Goal: Task Accomplishment & Management: Use online tool/utility

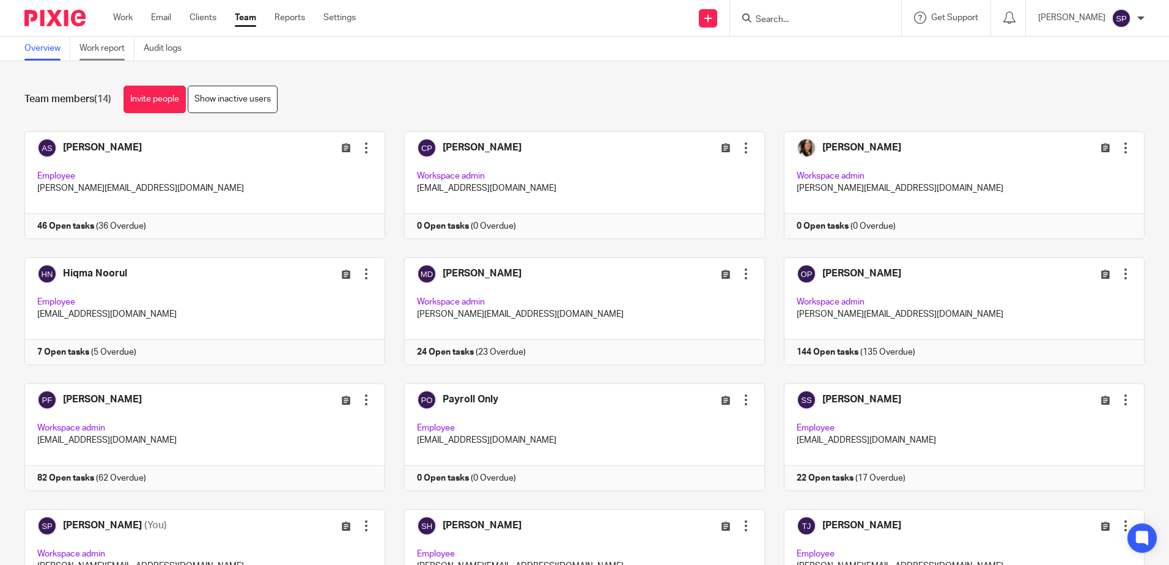
click at [111, 50] on link "Work report" at bounding box center [106, 49] width 55 height 24
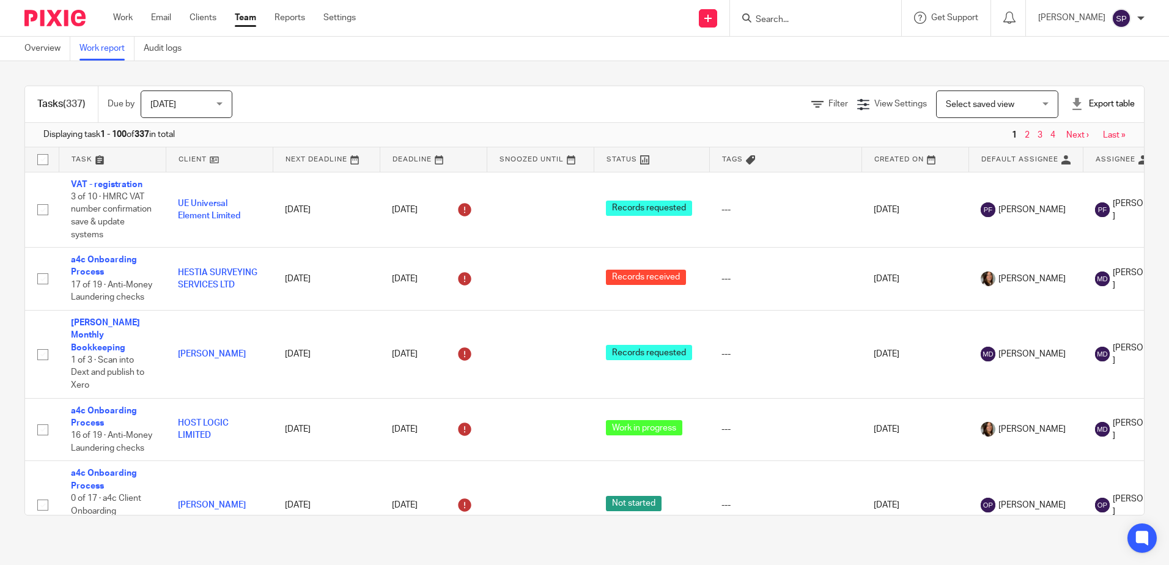
click at [207, 106] on span "[DATE]" at bounding box center [182, 104] width 65 height 26
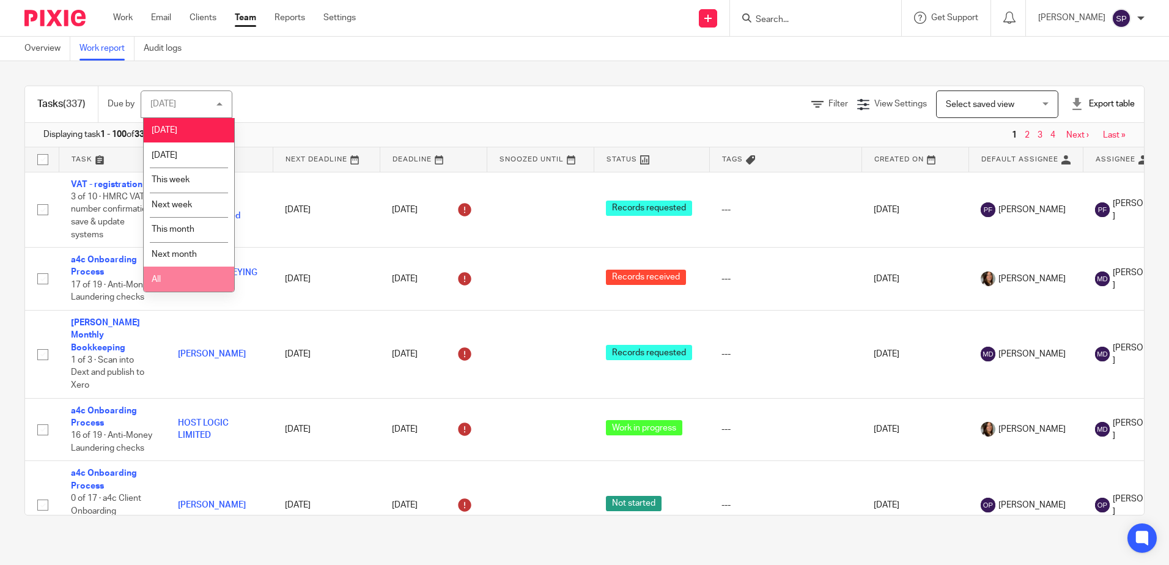
click at [211, 274] on li "All" at bounding box center [189, 279] width 90 height 25
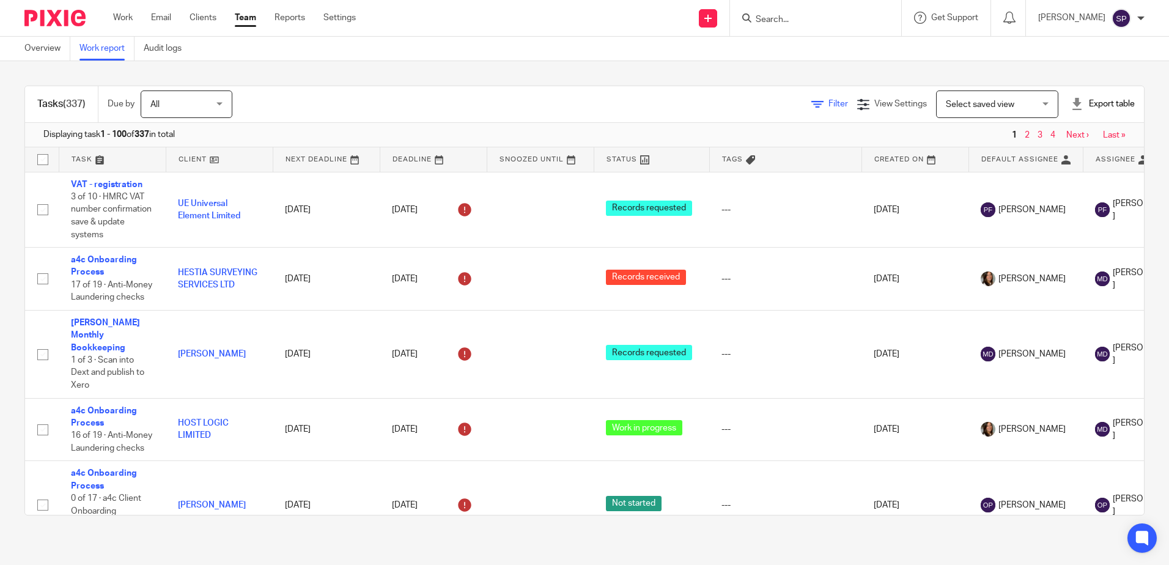
click at [828, 103] on span "Filter" at bounding box center [838, 104] width 20 height 9
click at [772, 99] on div "Filter (1) Clear" at bounding box center [814, 104] width 85 height 13
click at [772, 102] on icon at bounding box center [778, 104] width 12 height 12
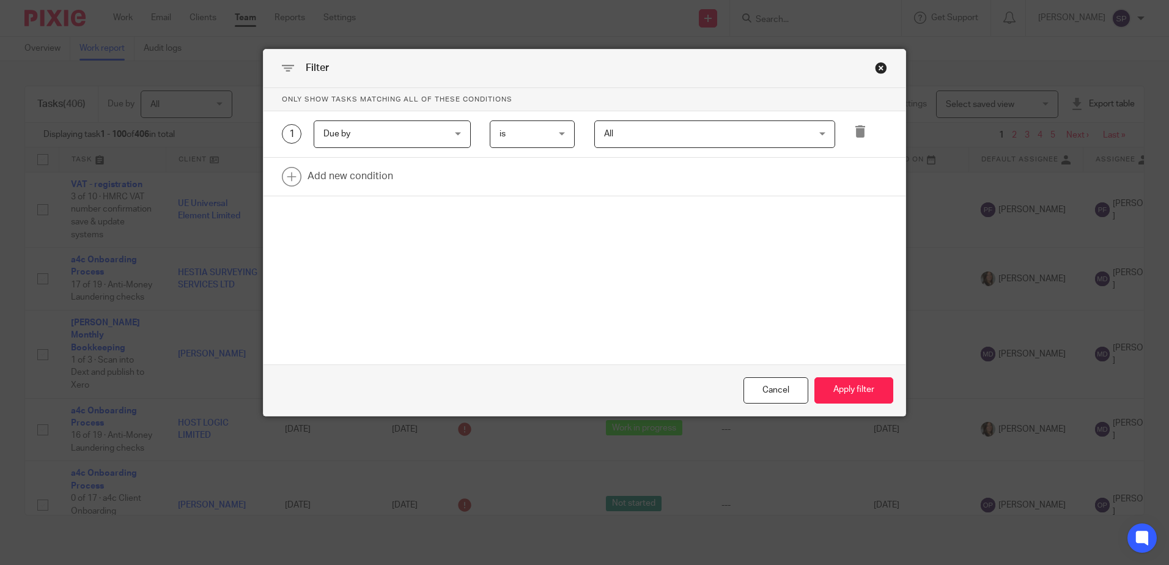
click at [454, 134] on div "Due by Due by" at bounding box center [392, 134] width 157 height 28
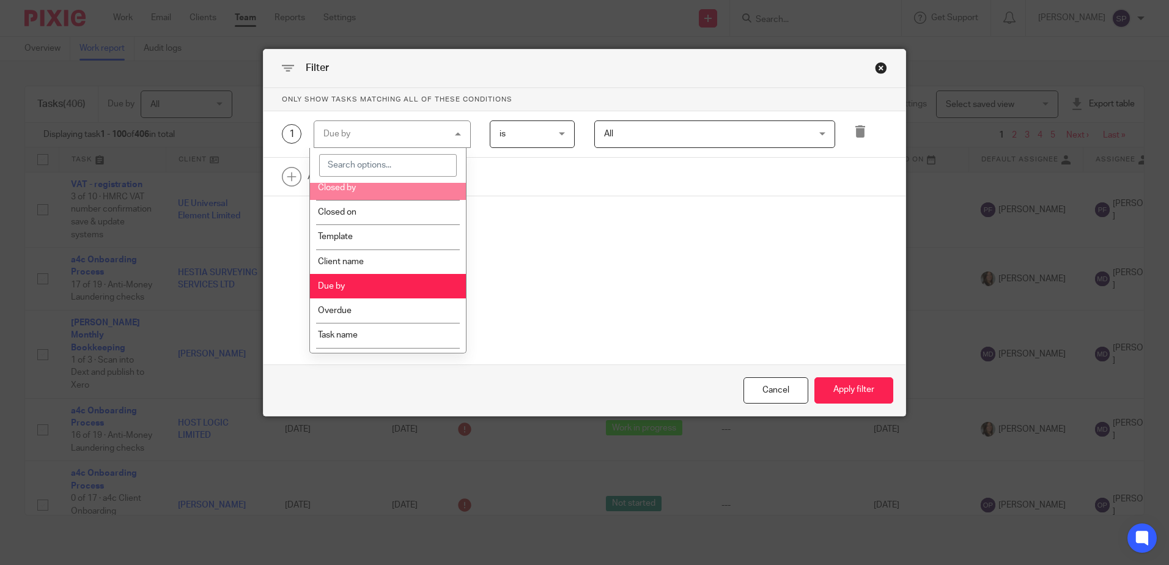
scroll to position [183, 0]
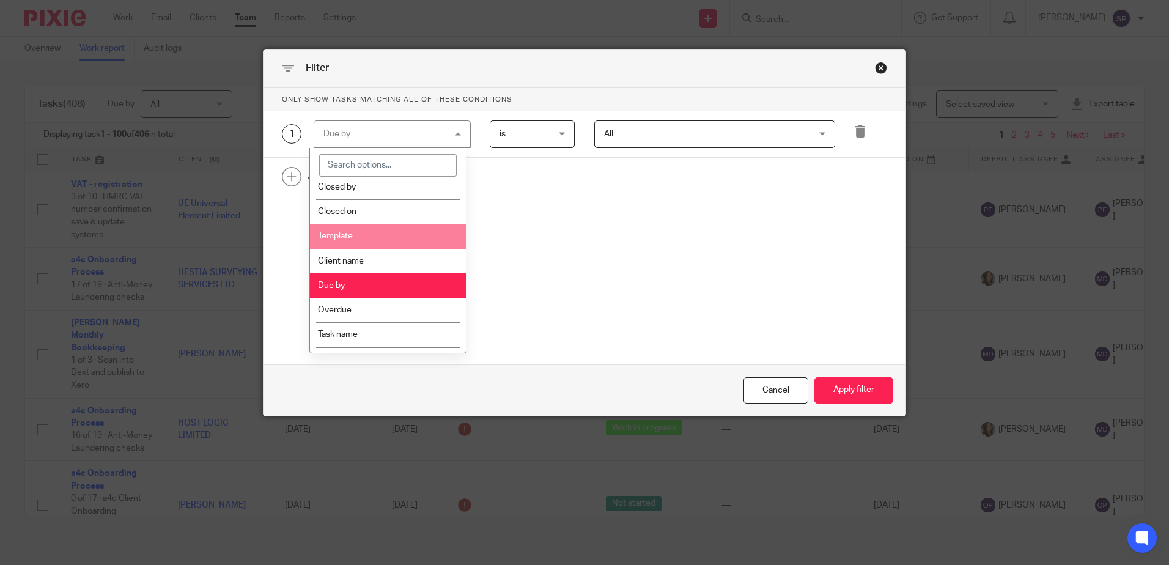
click at [393, 248] on li "Template" at bounding box center [388, 236] width 156 height 24
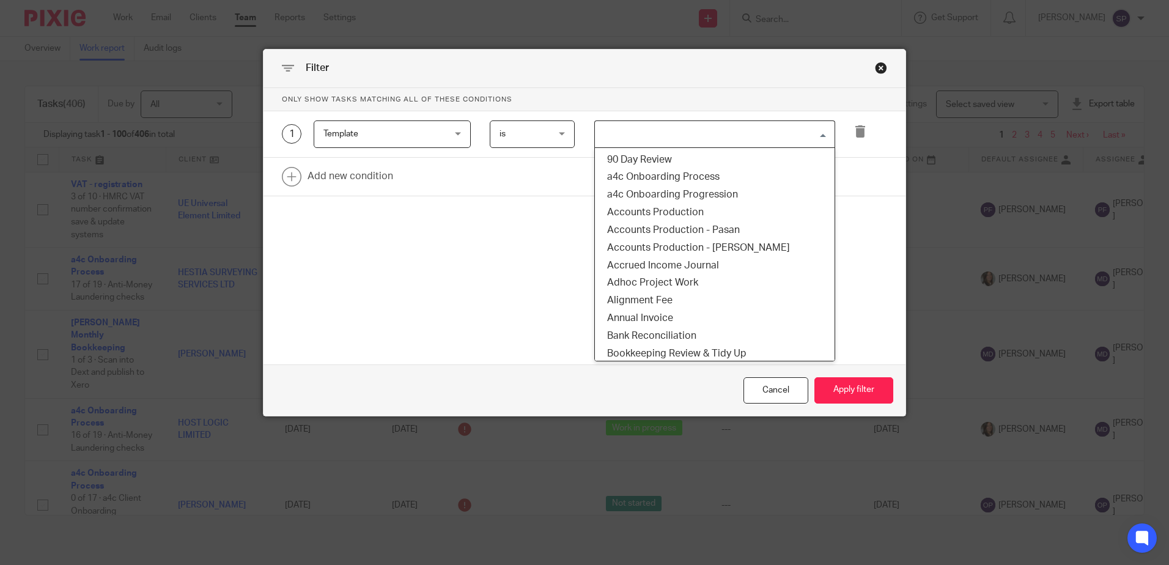
click at [622, 142] on input "Search for option" at bounding box center [712, 133] width 232 height 21
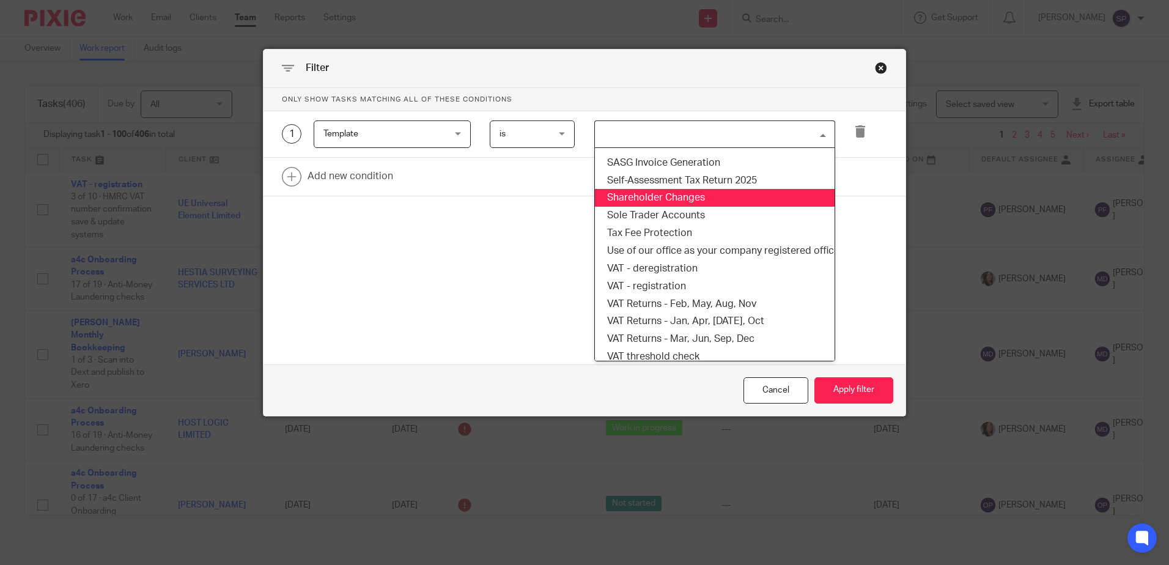
scroll to position [917, 0]
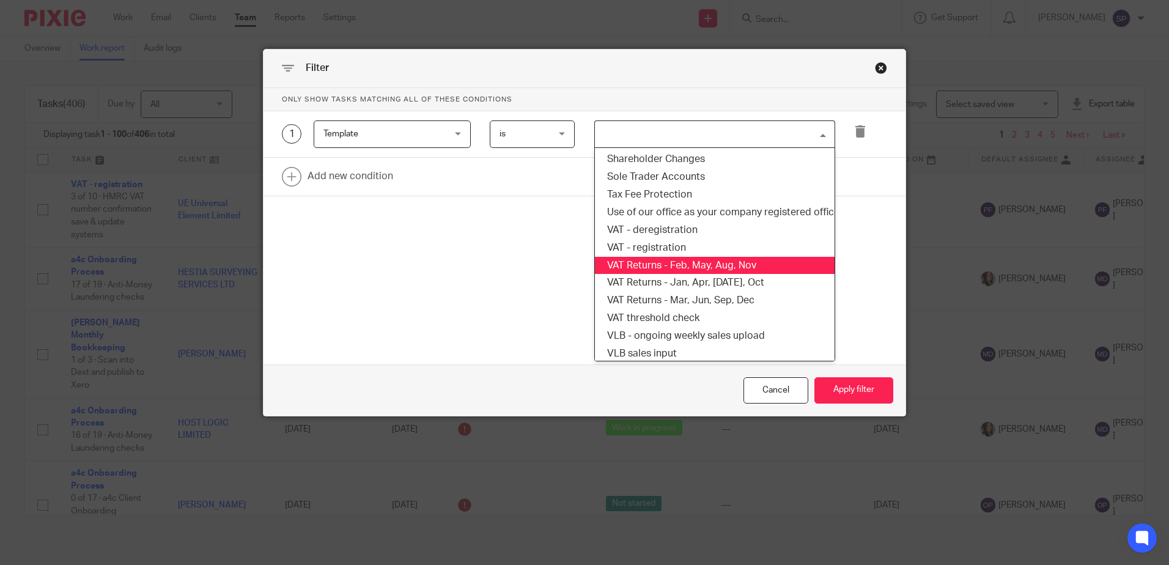
click at [663, 273] on li "VAT Returns - Feb, May, Aug, Nov" at bounding box center [715, 266] width 240 height 18
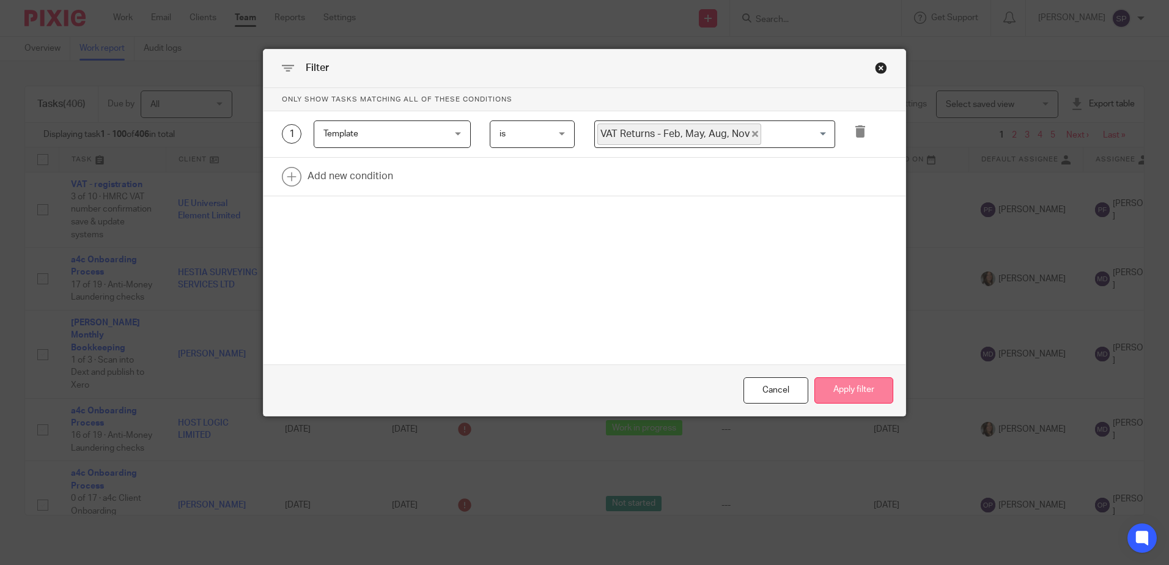
click at [855, 388] on button "Apply filter" at bounding box center [853, 390] width 79 height 26
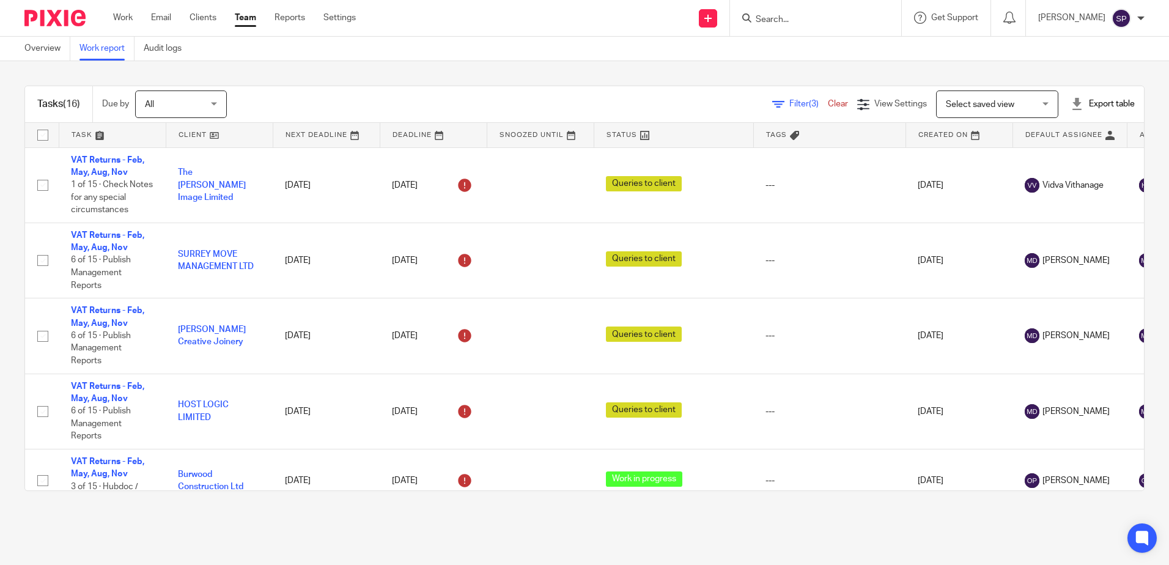
click at [693, 141] on link at bounding box center [673, 135] width 159 height 24
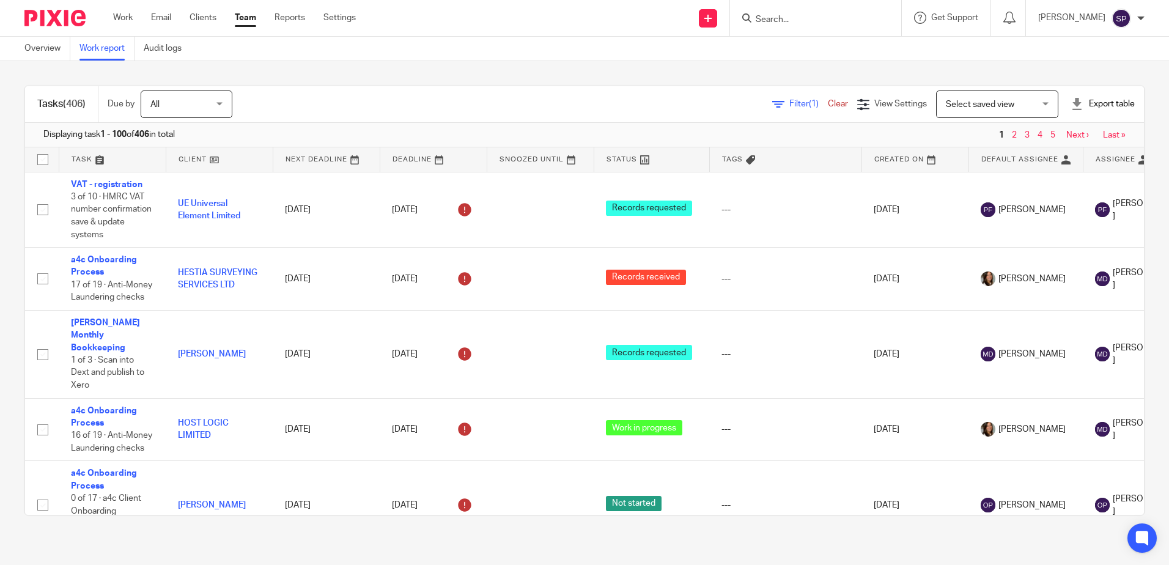
click at [789, 102] on span "Filter (1)" at bounding box center [808, 104] width 39 height 9
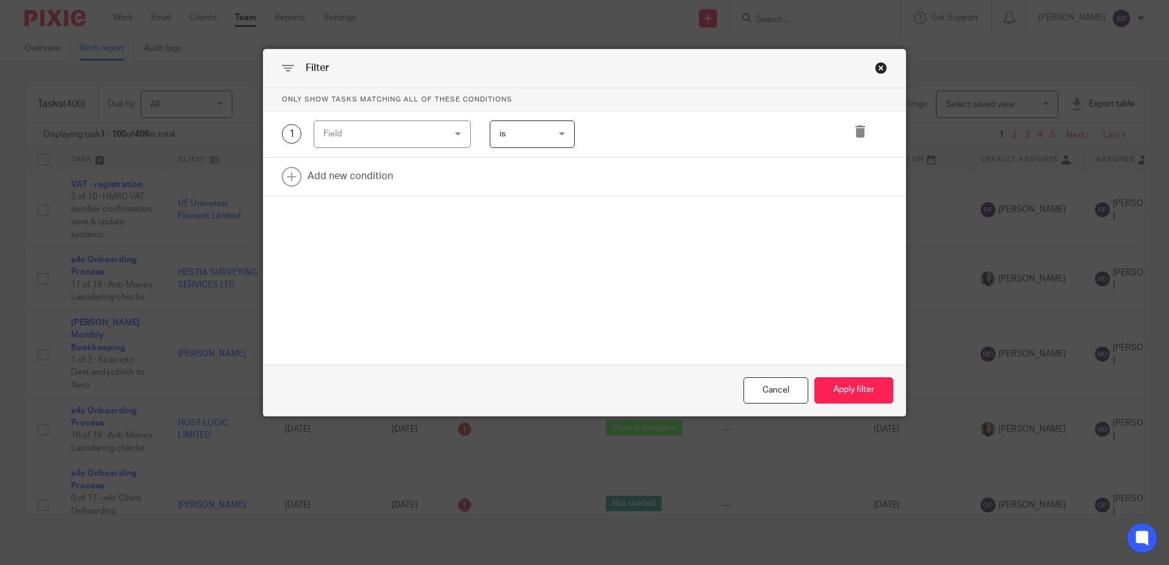
click at [455, 135] on div "Field" at bounding box center [392, 134] width 157 height 28
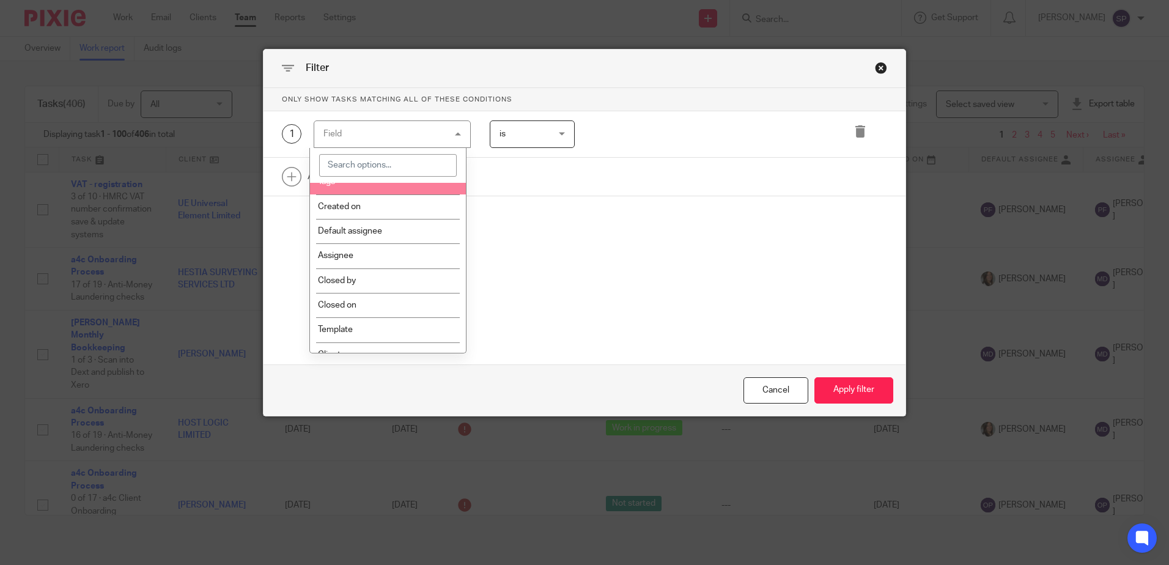
scroll to position [122, 0]
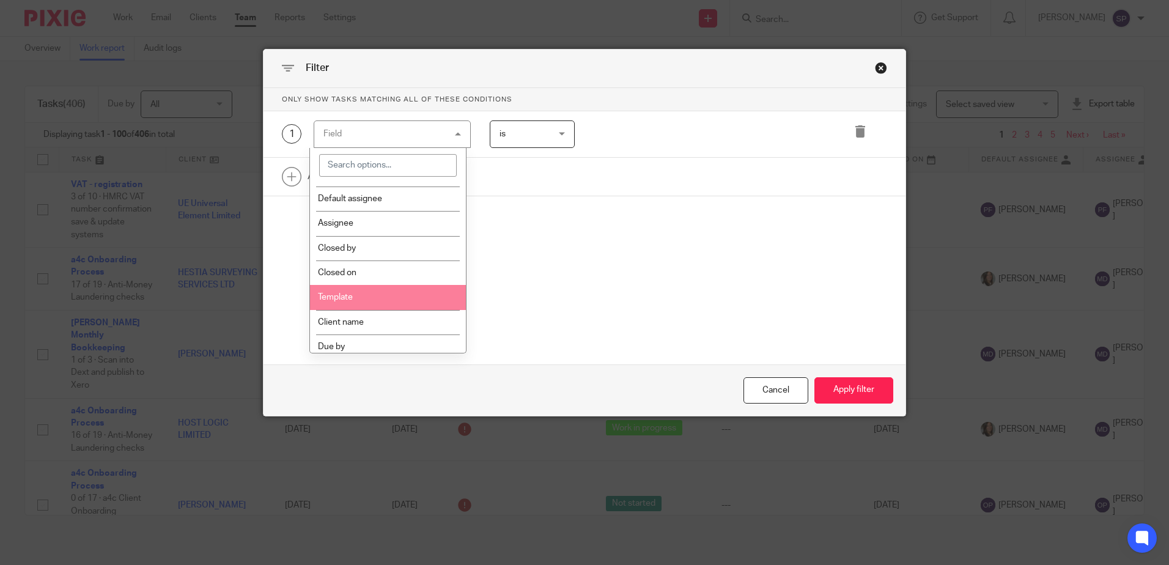
click at [383, 294] on li "Template" at bounding box center [388, 297] width 156 height 24
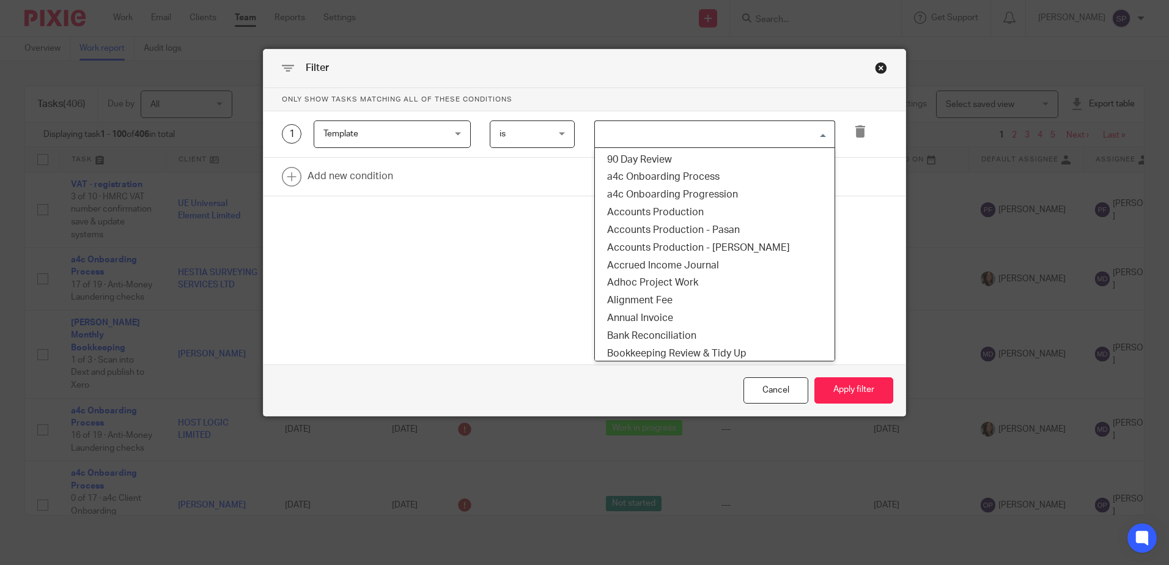
click at [615, 142] on input "Search for option" at bounding box center [712, 133] width 232 height 21
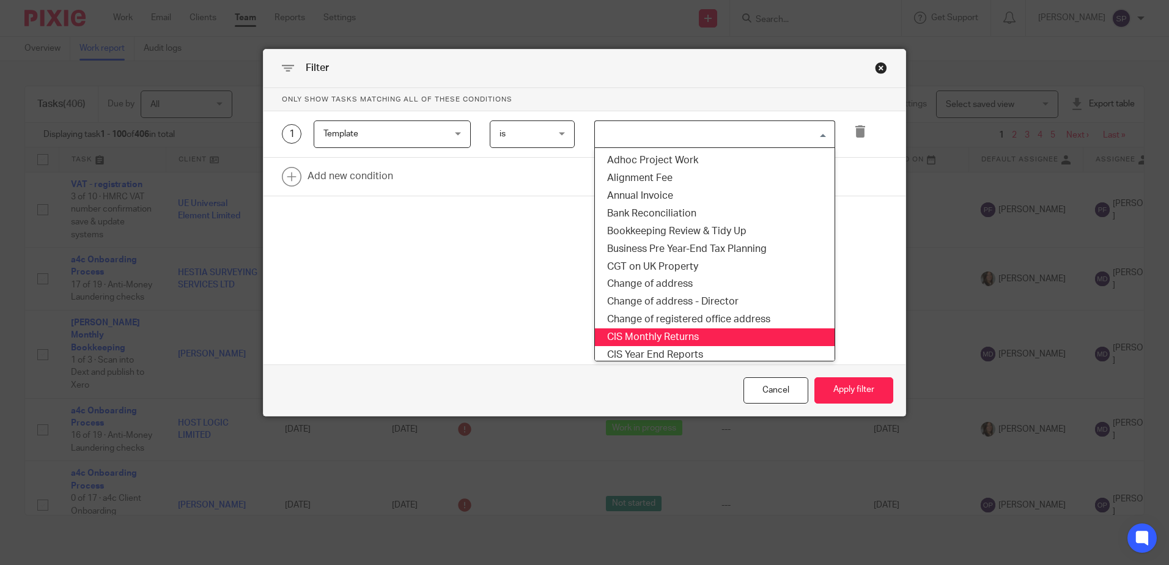
click at [655, 333] on li "CIS Monthly Returns" at bounding box center [715, 337] width 240 height 18
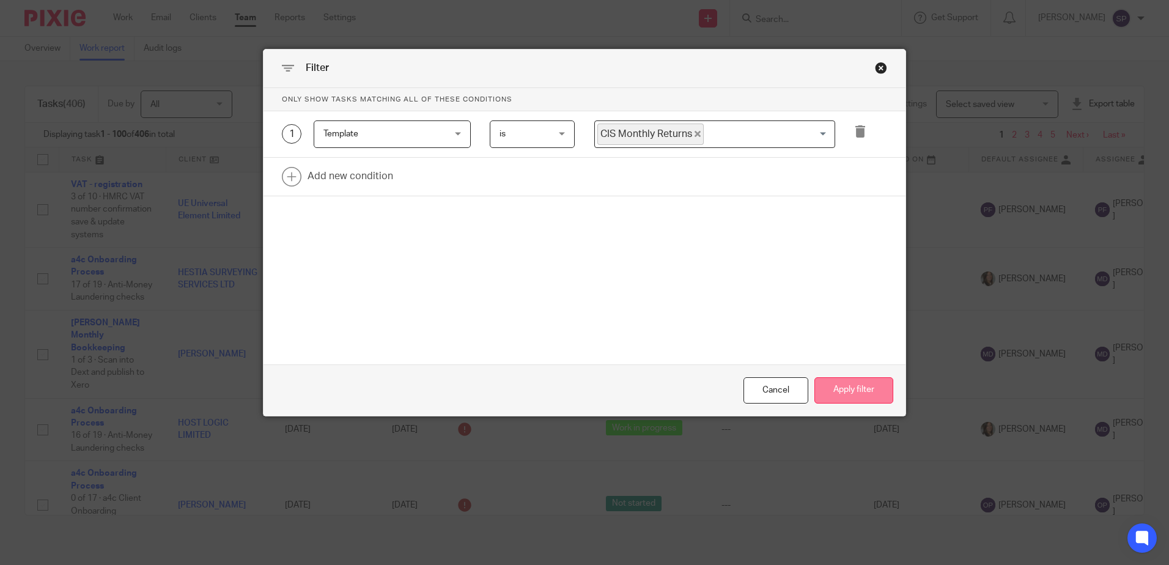
click at [846, 387] on button "Apply filter" at bounding box center [853, 390] width 79 height 26
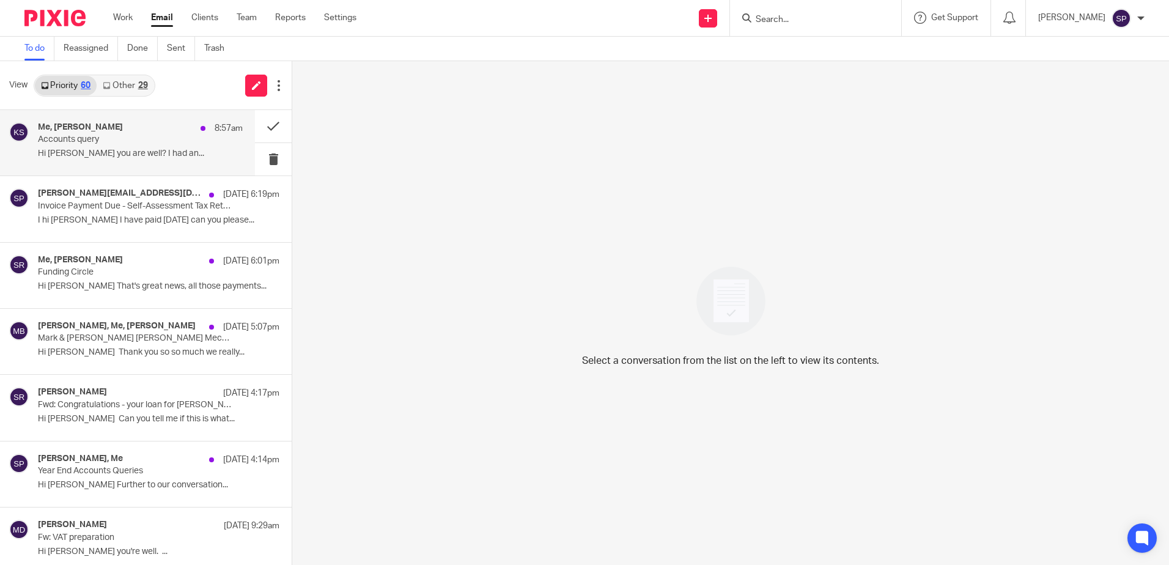
click at [172, 162] on div "Me, Katie Smith 8:57am Accounts query Hi Sarah Hope you are well? I had an..." at bounding box center [140, 142] width 205 height 41
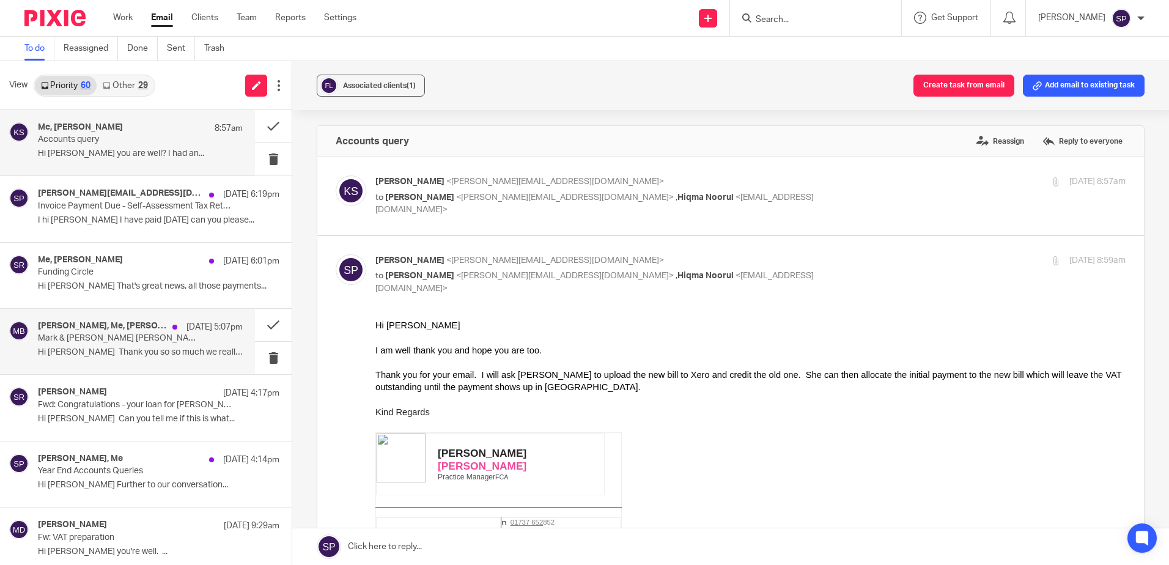
click at [153, 346] on div "Sandra Rann, Me, Mel Baguley 16 Sep 5:07pm Mark & Sandra Rann TA Rann Mechanica…" at bounding box center [140, 341] width 205 height 41
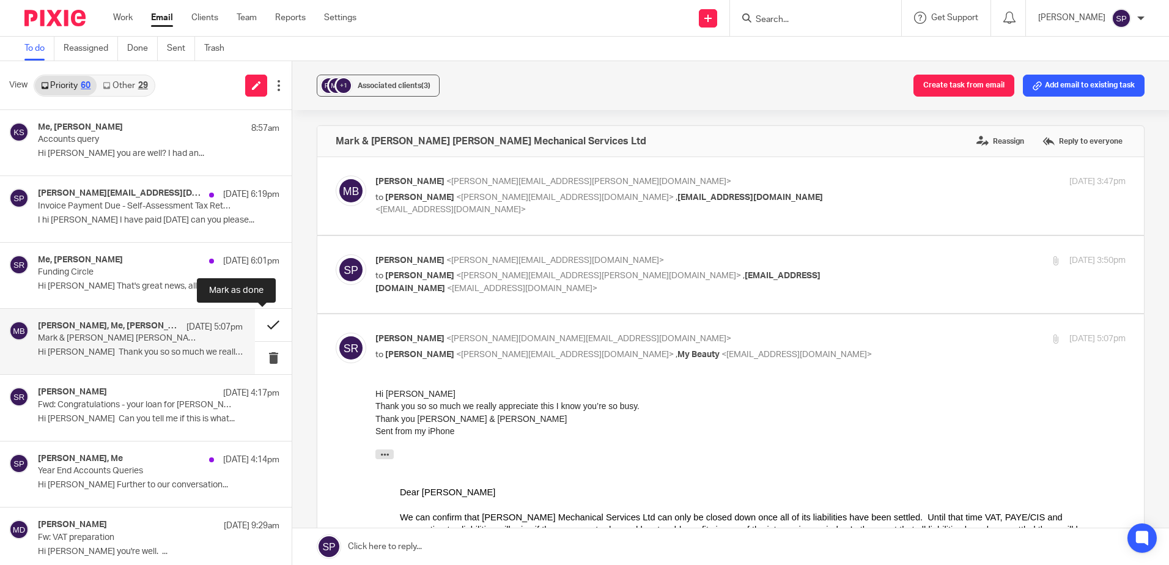
click at [263, 325] on button at bounding box center [273, 325] width 37 height 32
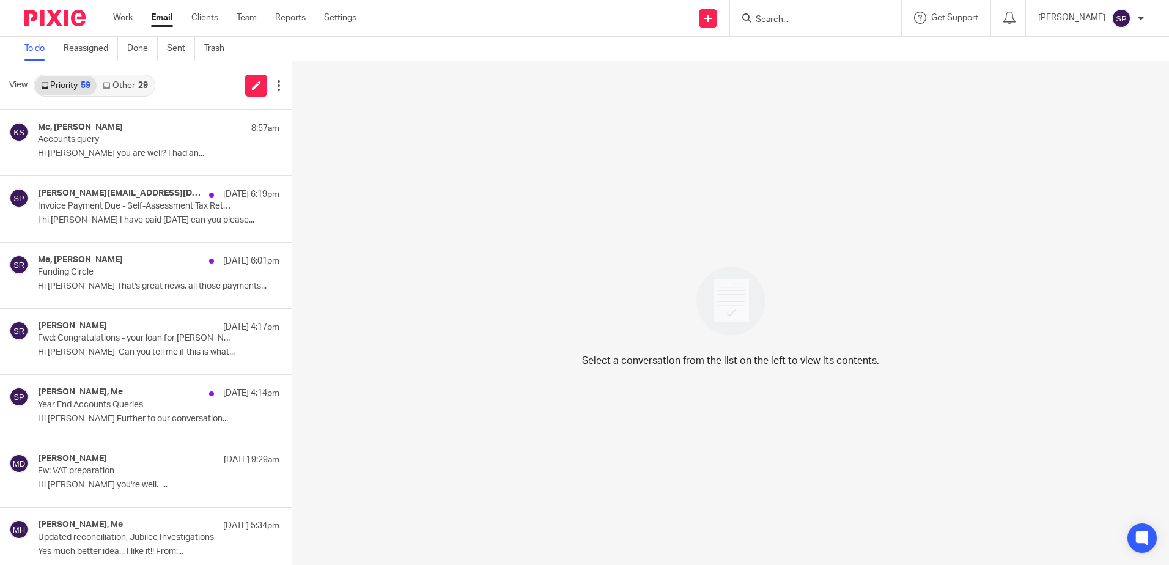
click at [128, 86] on link "Other 29" at bounding box center [125, 86] width 57 height 20
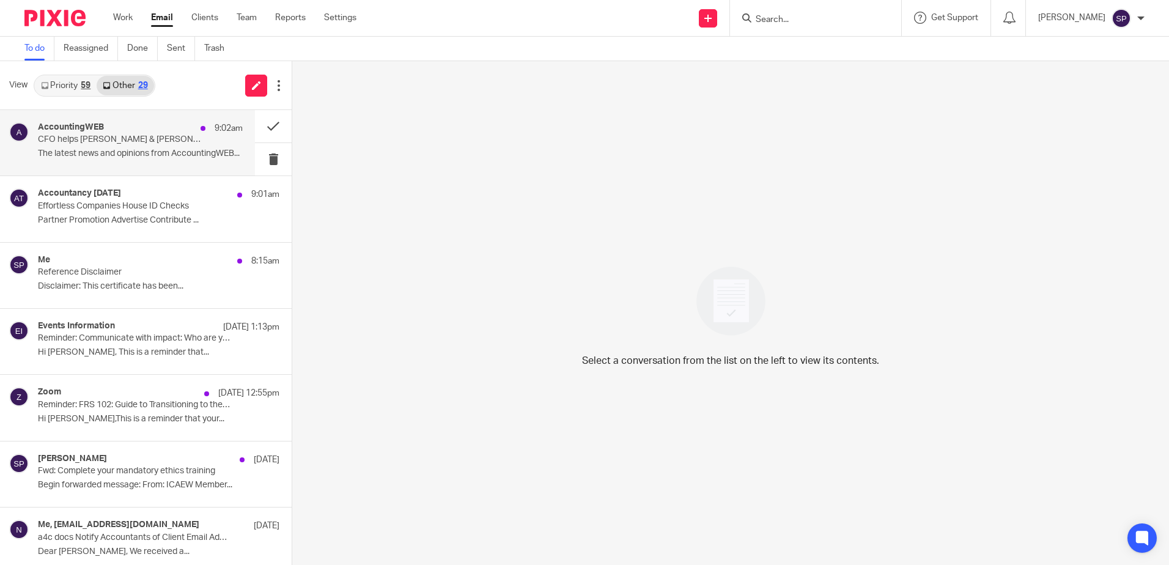
click at [123, 138] on p "CFO helps Tate & Lyle find its finance sweet spot" at bounding box center [120, 139] width 164 height 10
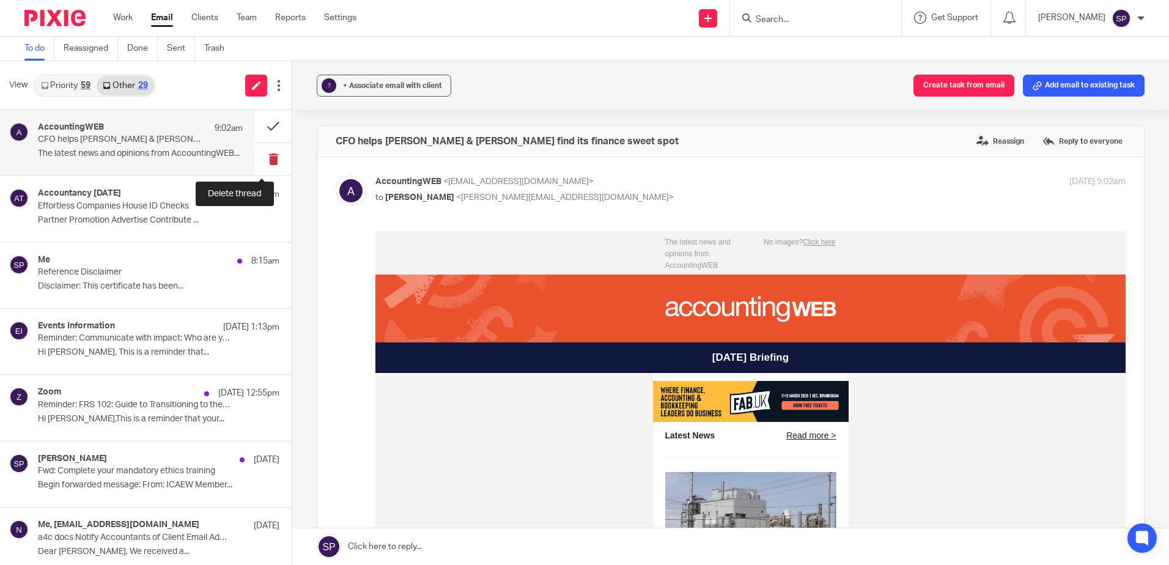
click at [259, 158] on button at bounding box center [273, 159] width 37 height 32
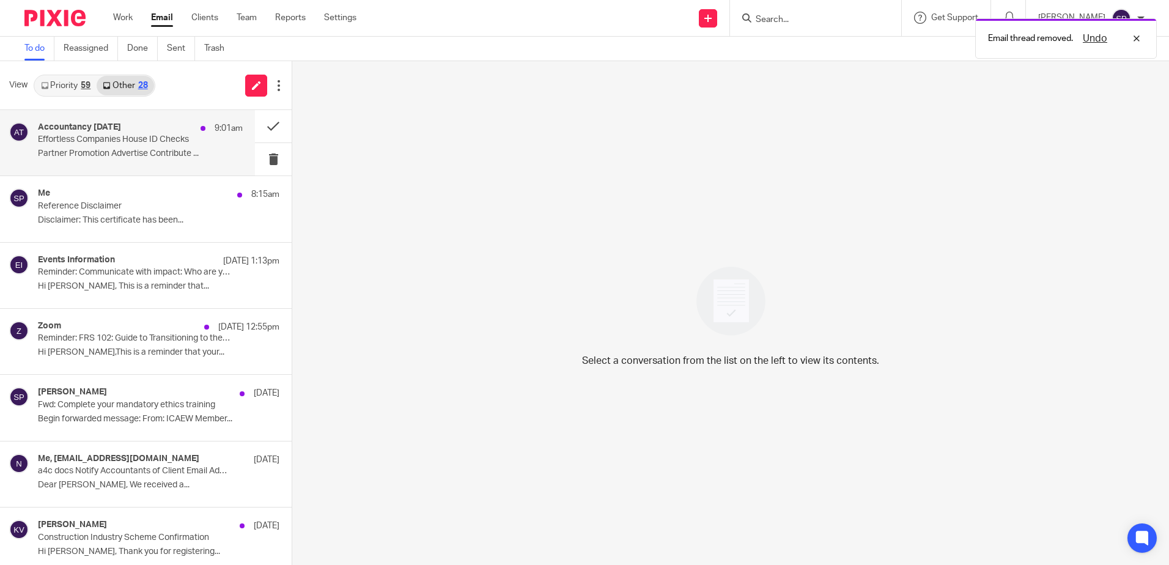
click at [164, 153] on p "Partner Promotion Advertise Contribute ..." at bounding box center [140, 154] width 205 height 10
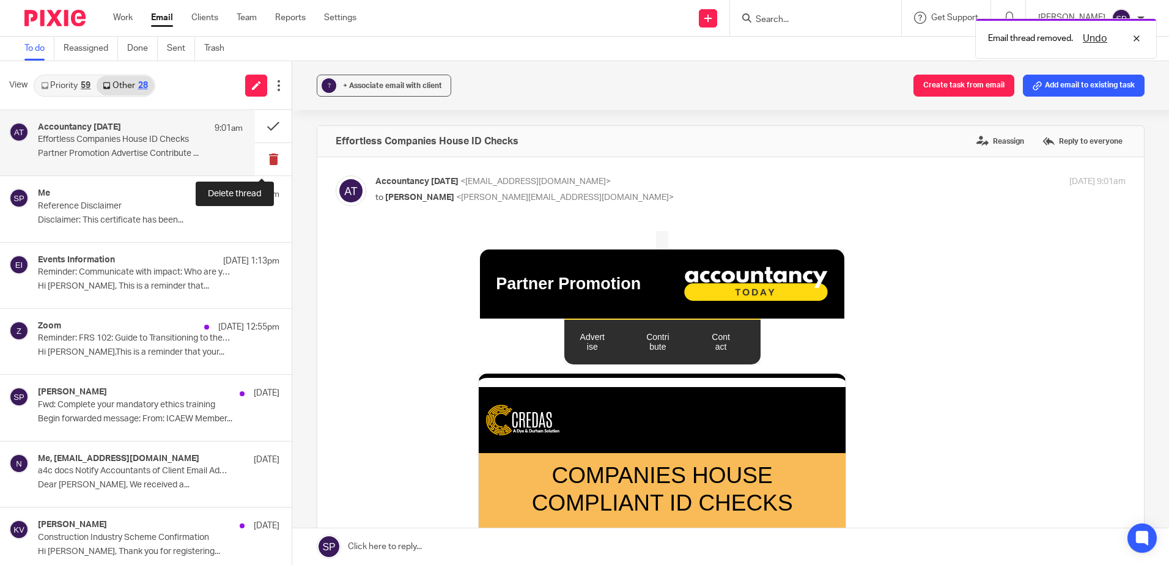
click at [260, 154] on button at bounding box center [273, 159] width 37 height 32
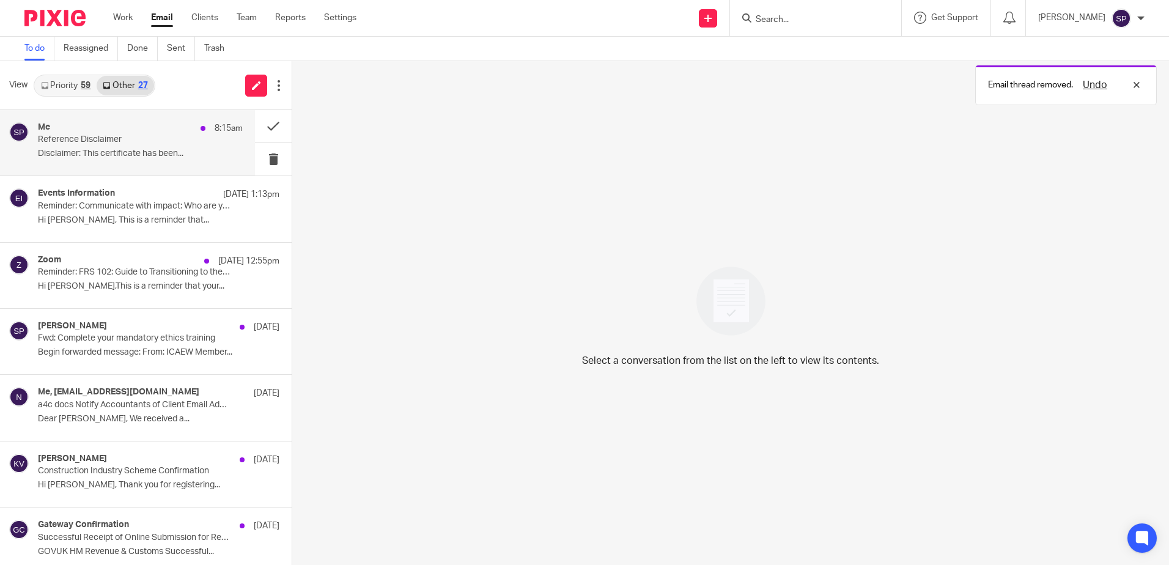
click at [156, 158] on p "Disclaimer: This certificate has been..." at bounding box center [140, 154] width 205 height 10
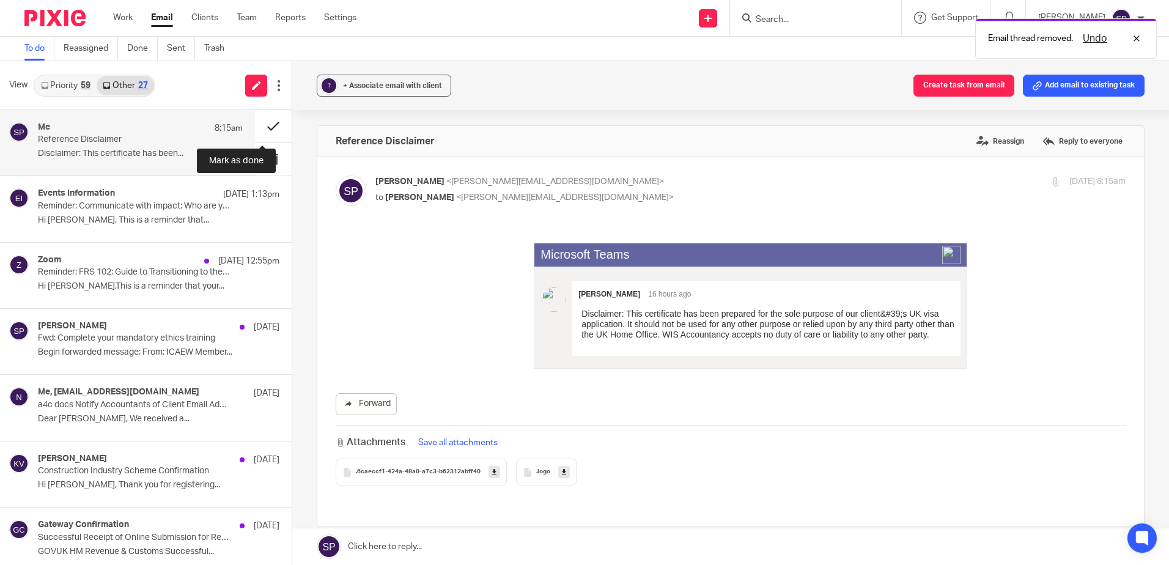
click at [264, 125] on button at bounding box center [273, 126] width 37 height 32
